Goal: Task Accomplishment & Management: Manage account settings

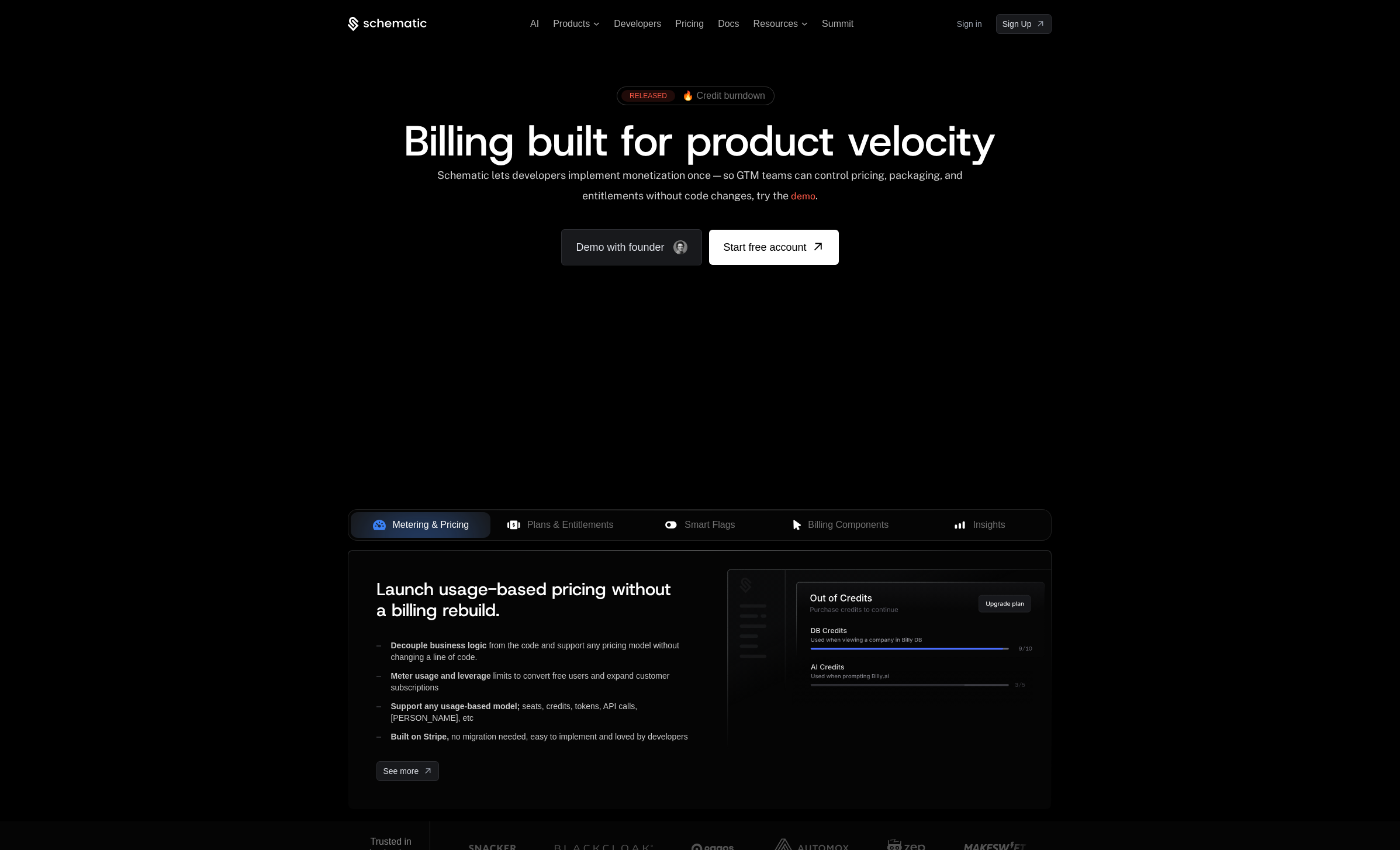
click at [981, 21] on div "Sign in Sign Up" at bounding box center [1004, 24] width 95 height 20
click at [964, 22] on link "Sign in" at bounding box center [969, 23] width 25 height 19
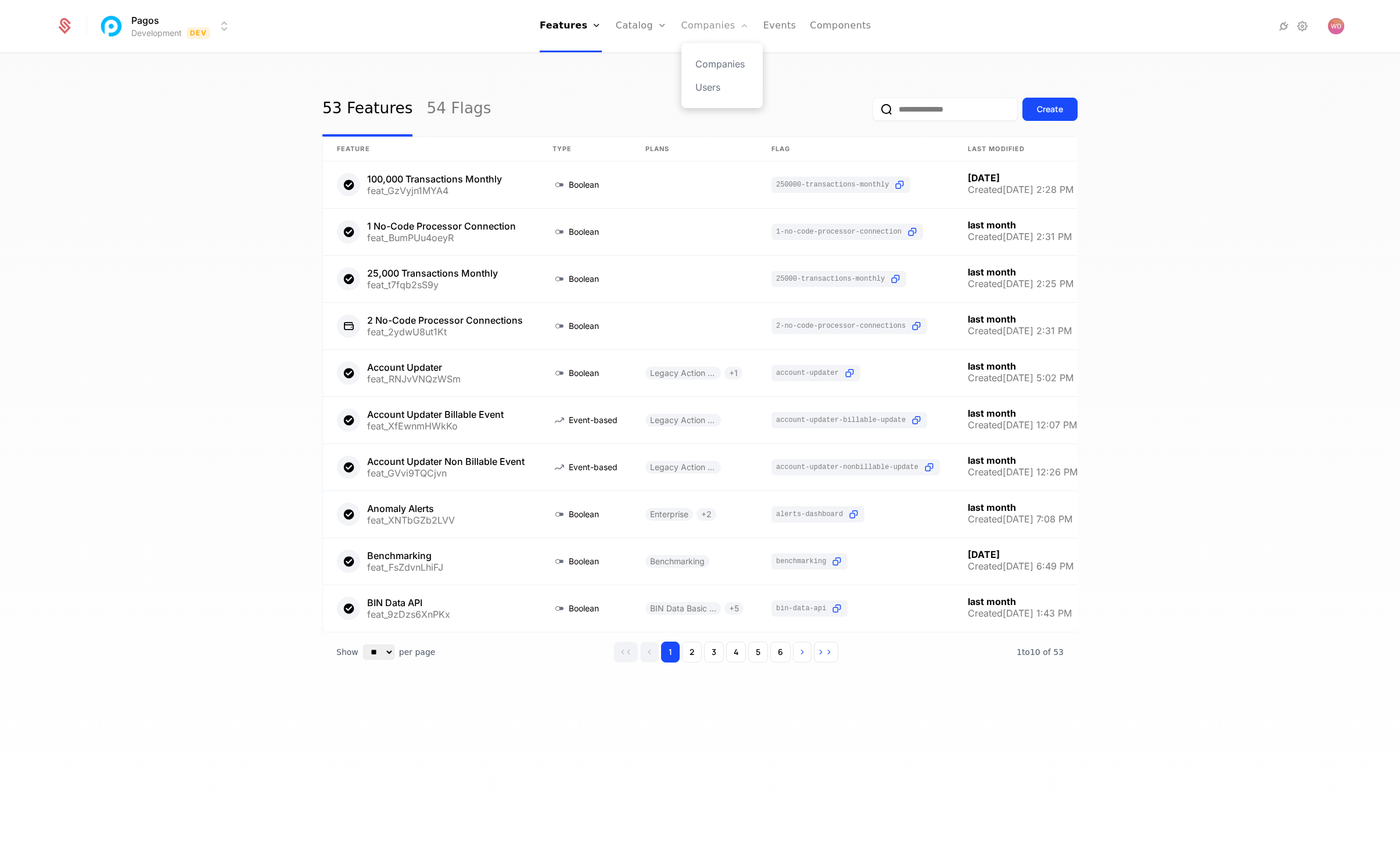
click at [726, 19] on link "Companies" at bounding box center [715, 26] width 68 height 53
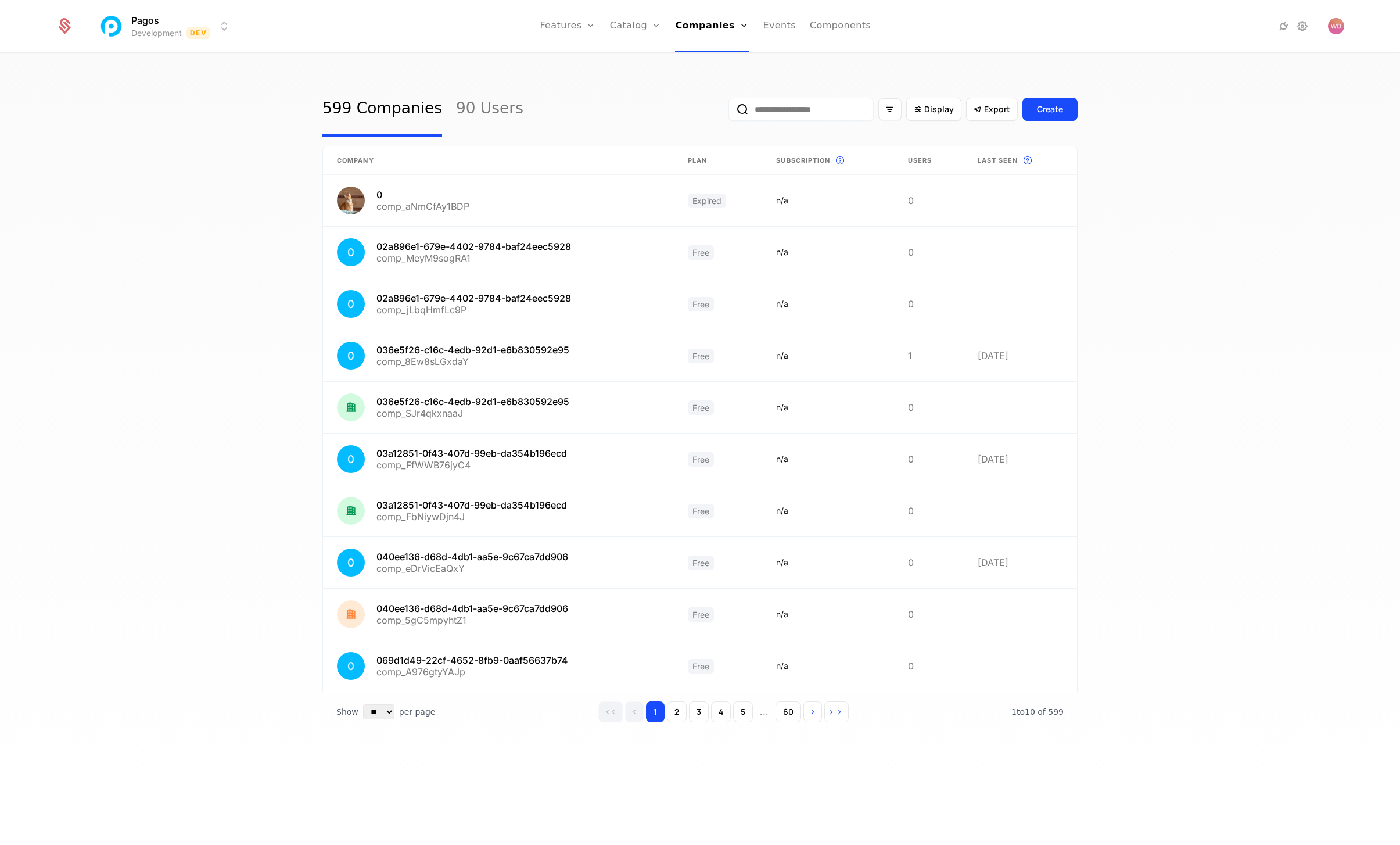
click at [813, 110] on input "email" at bounding box center [801, 109] width 145 height 23
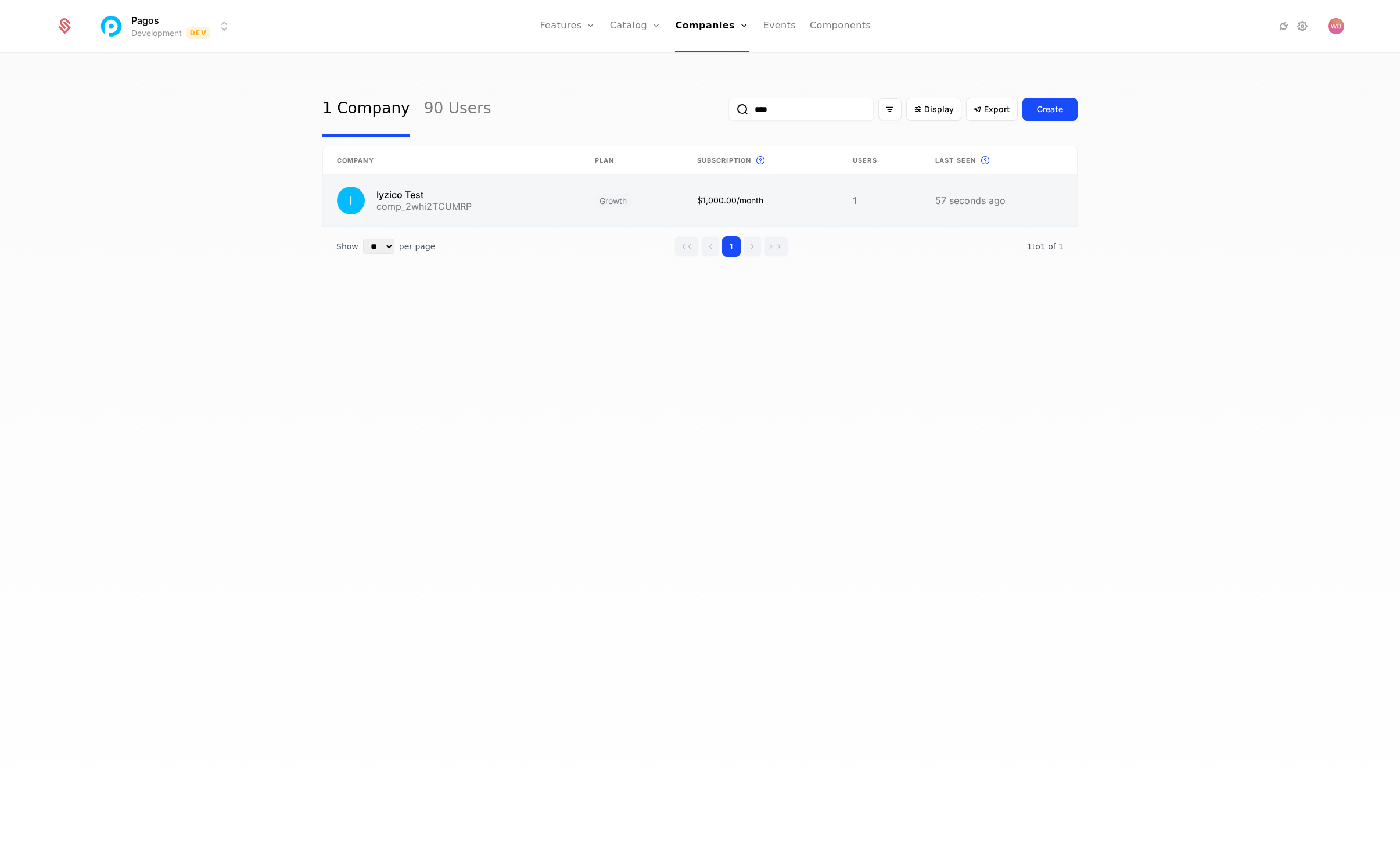
type input "****"
click at [403, 197] on link at bounding box center [452, 201] width 258 height 51
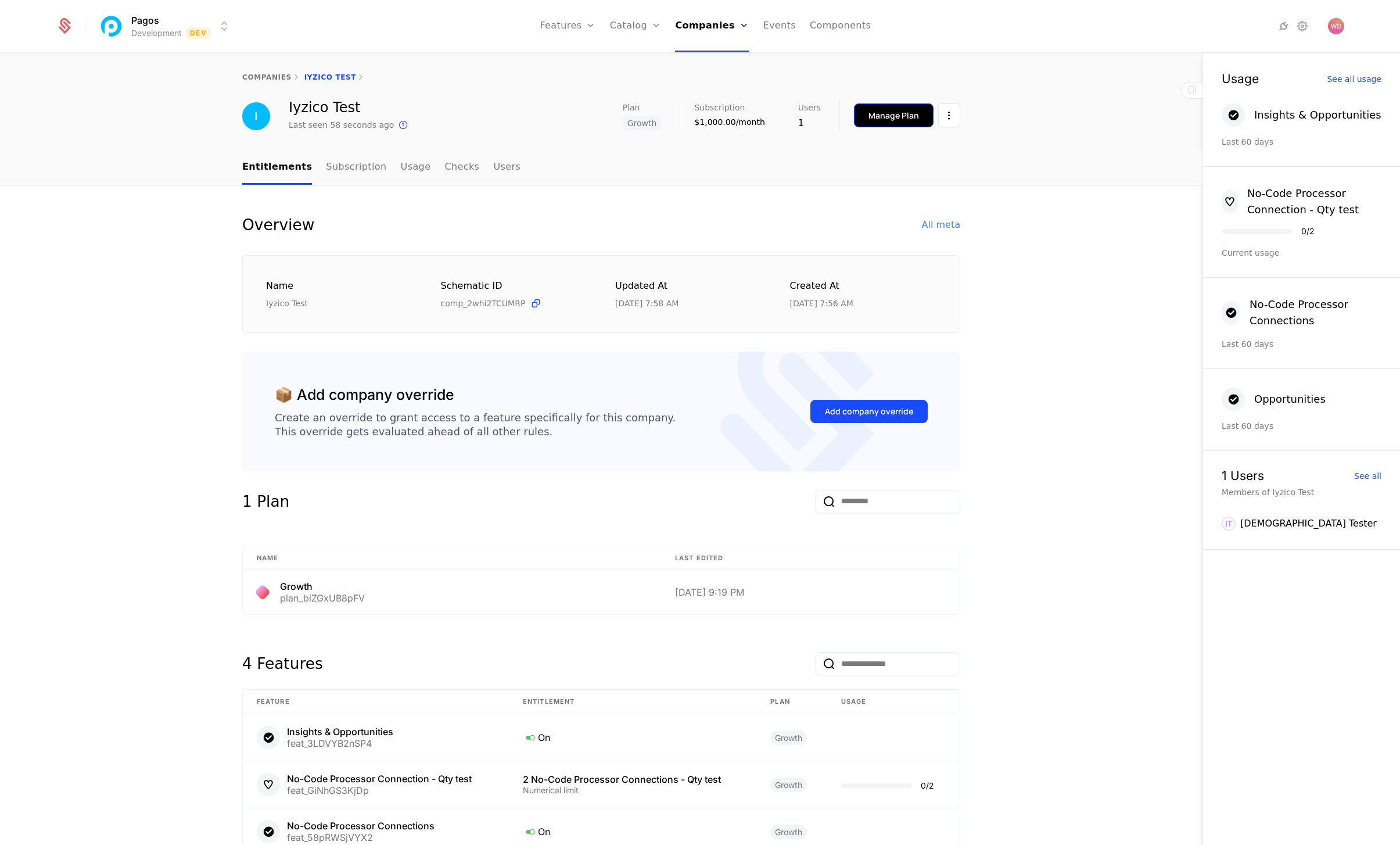
click at [897, 116] on div "Manage Plan" at bounding box center [893, 115] width 50 height 11
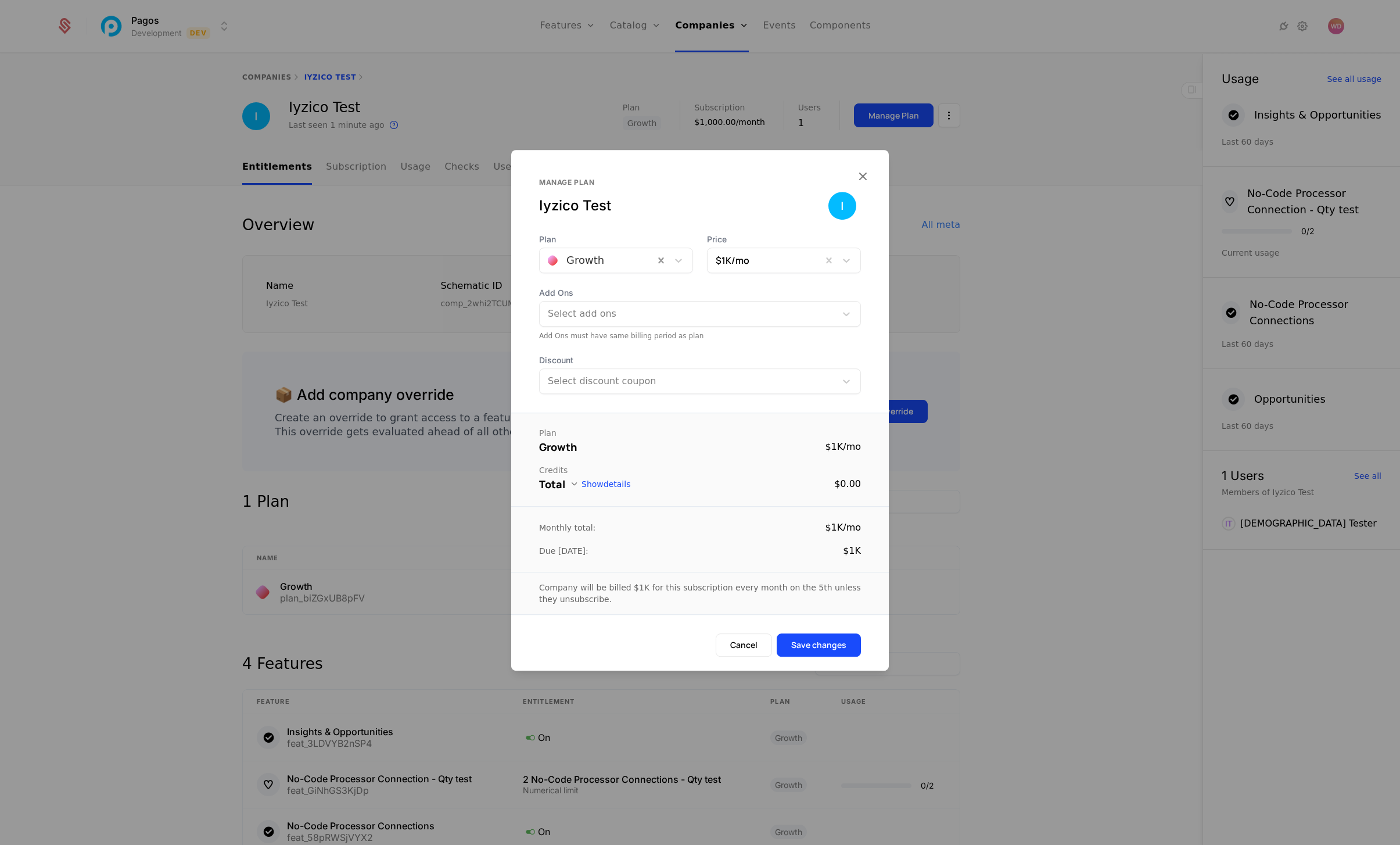
click at [658, 291] on span "Add Ons" at bounding box center [700, 292] width 322 height 11
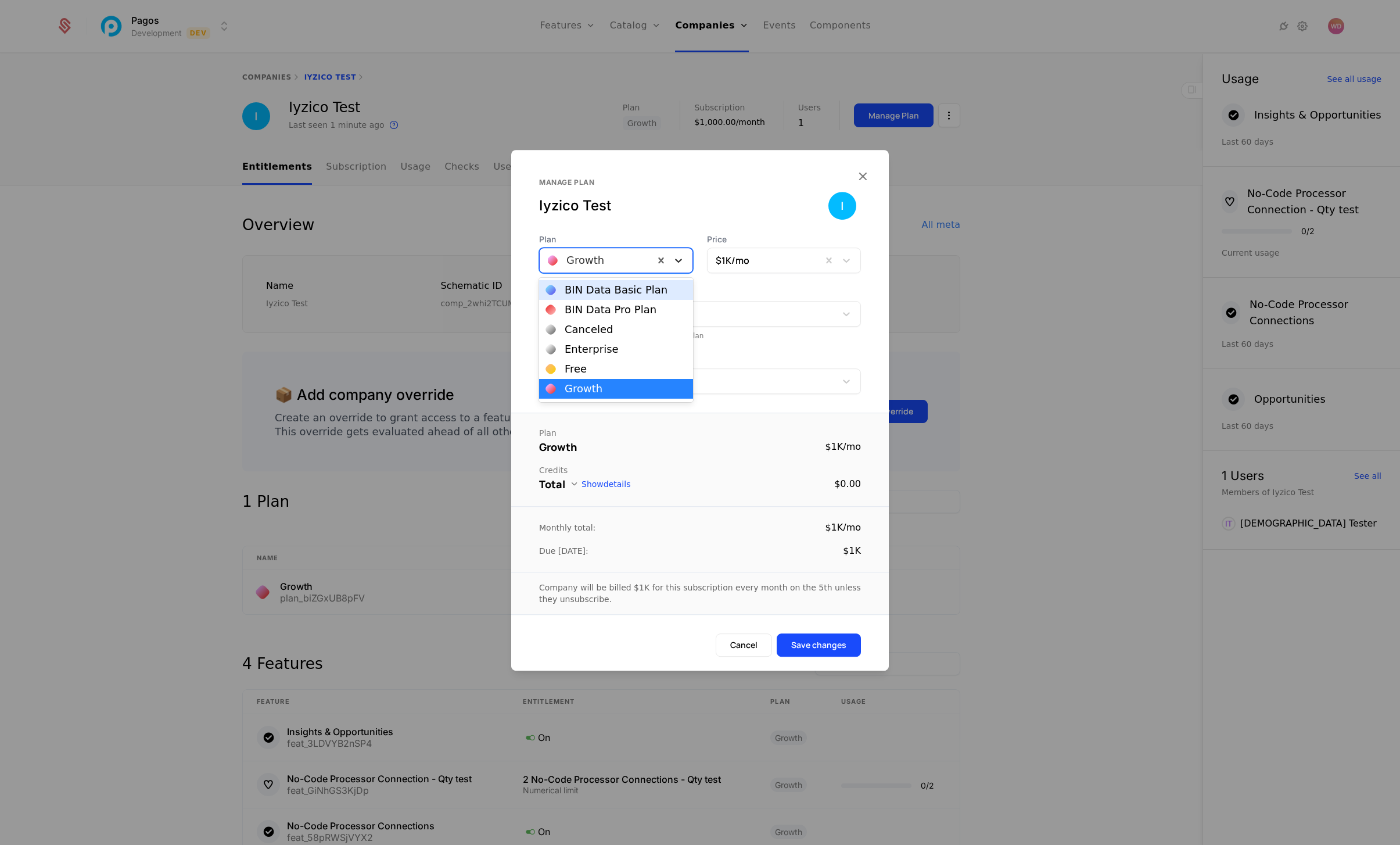
click at [685, 259] on div at bounding box center [679, 260] width 21 height 14
click at [628, 349] on div "Enterprise" at bounding box center [616, 349] width 140 height 11
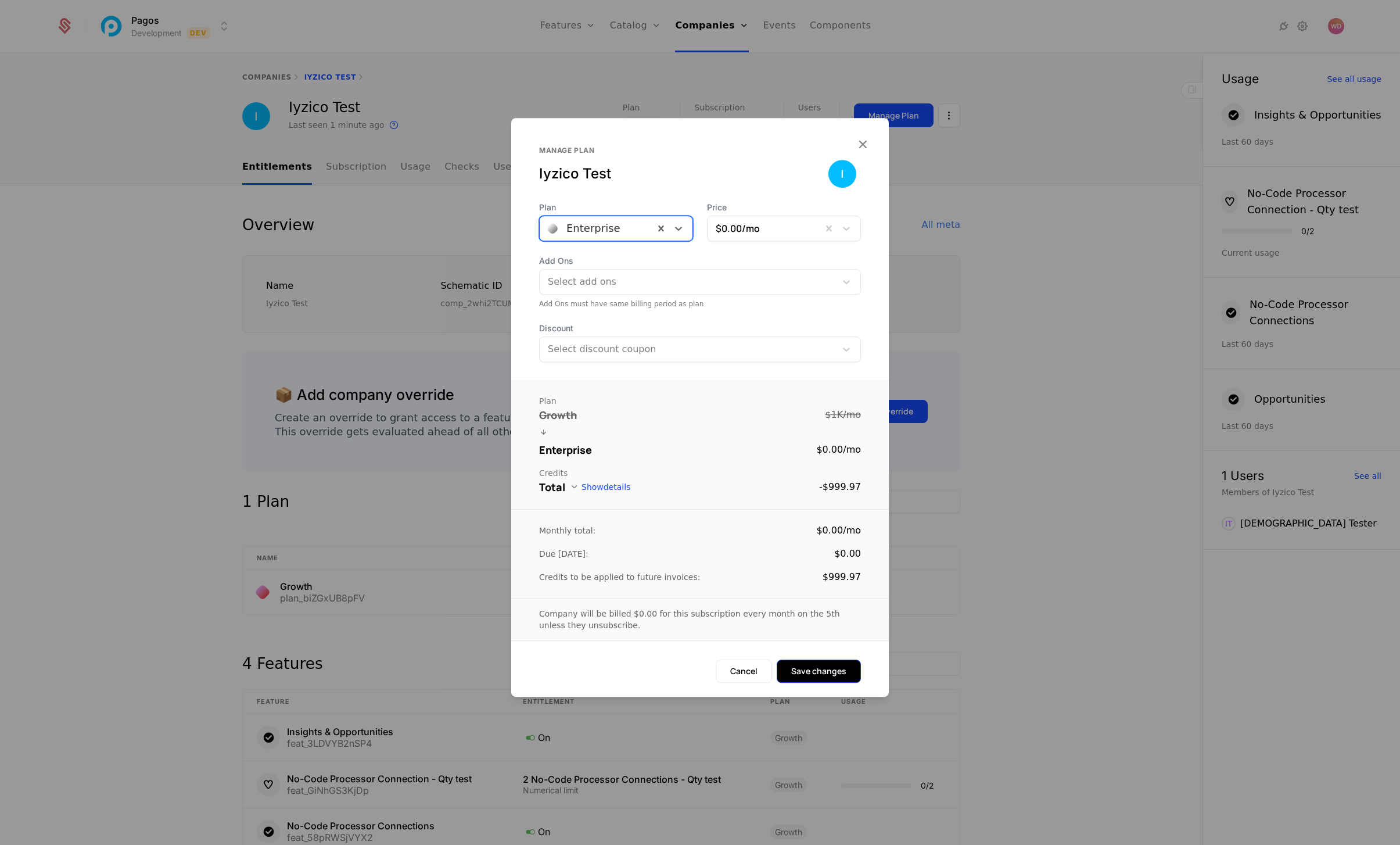
click at [798, 668] on button "Save changes" at bounding box center [819, 671] width 84 height 23
